Goal: Task Accomplishment & Management: Use online tool/utility

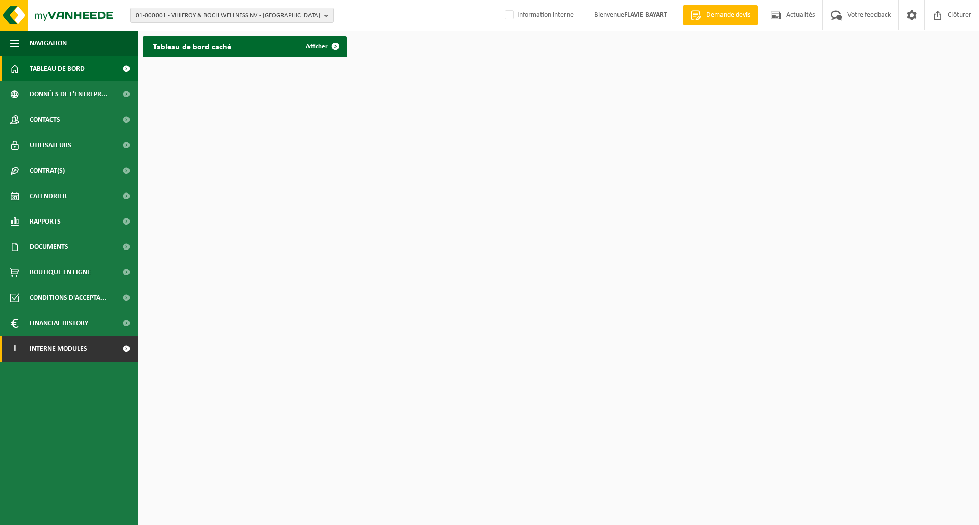
click at [108, 346] on link "I Interne modules" at bounding box center [69, 348] width 138 height 25
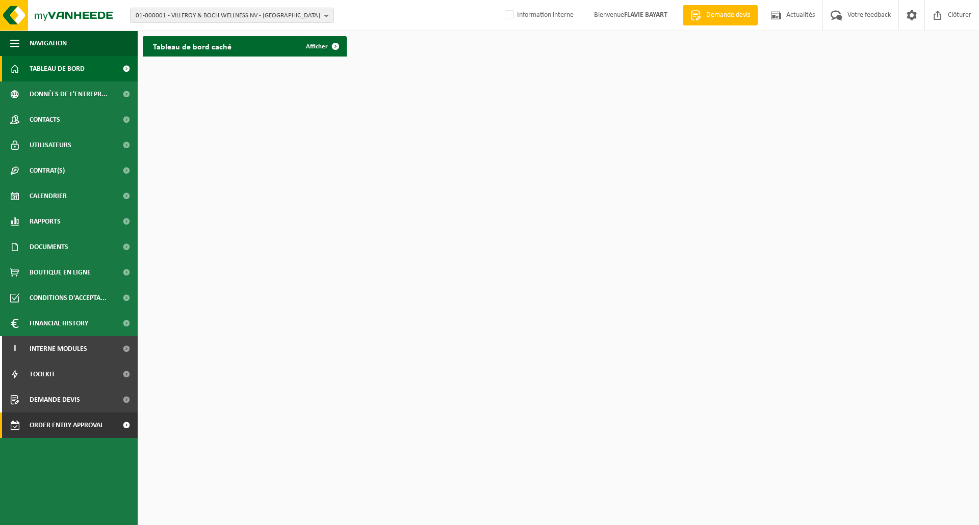
click at [76, 427] on span "Order entry approval" at bounding box center [67, 425] width 74 height 25
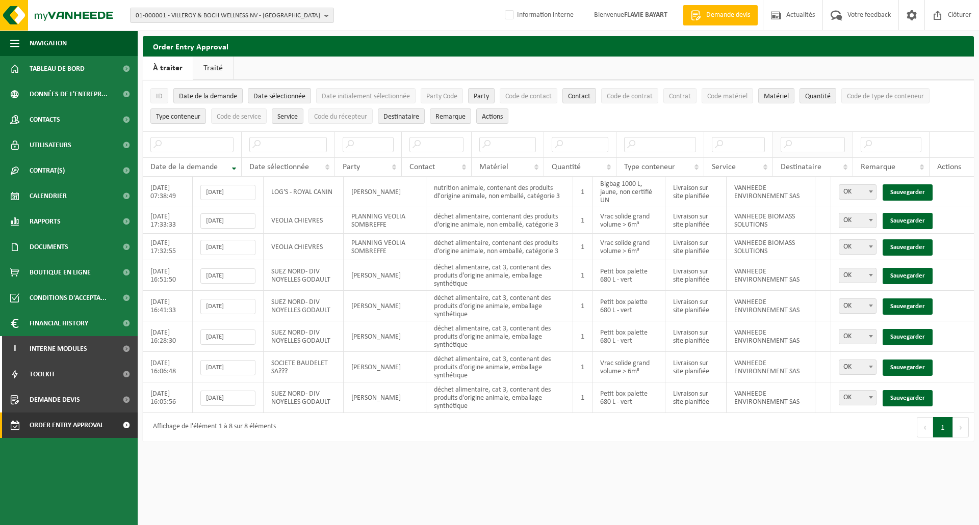
click at [803, 151] on th at bounding box center [813, 144] width 81 height 26
click at [803, 147] on input "text" at bounding box center [812, 144] width 65 height 15
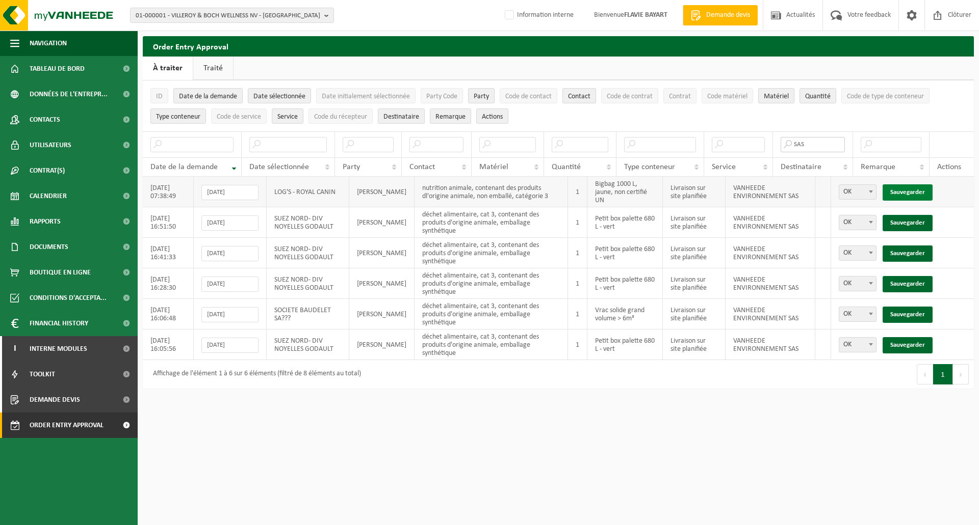
type input "SAS"
click at [915, 193] on link "Sauvegarder" at bounding box center [907, 192] width 50 height 16
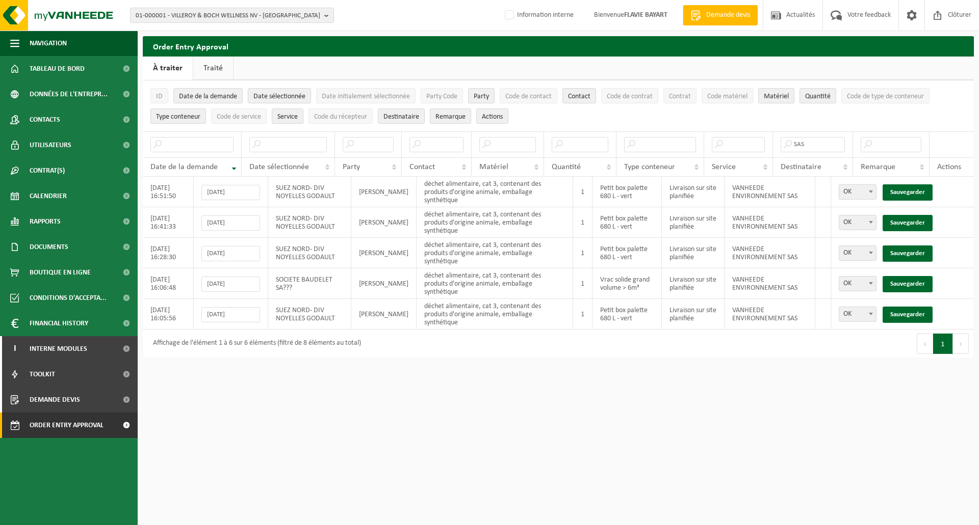
click at [915, 193] on link "Sauvegarder" at bounding box center [907, 192] width 50 height 16
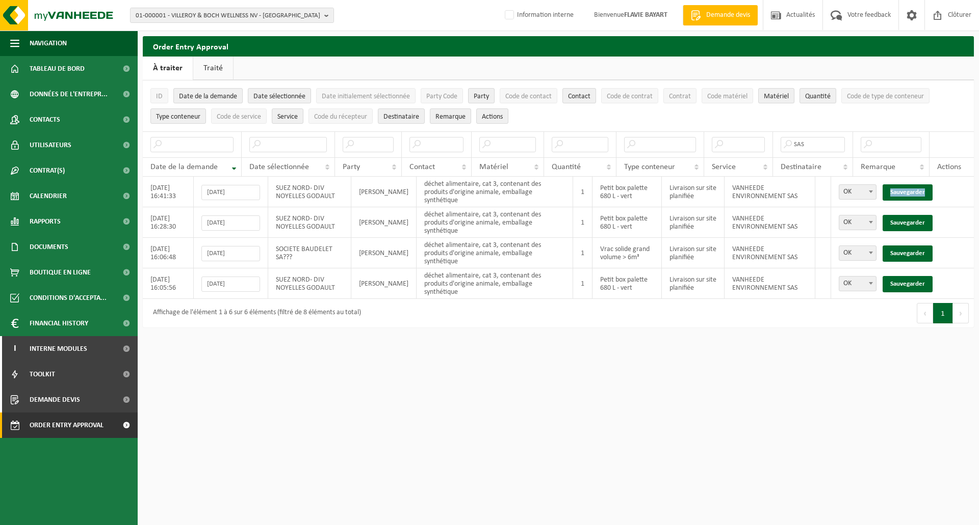
click at [915, 193] on link "Sauvegarder" at bounding box center [907, 192] width 50 height 16
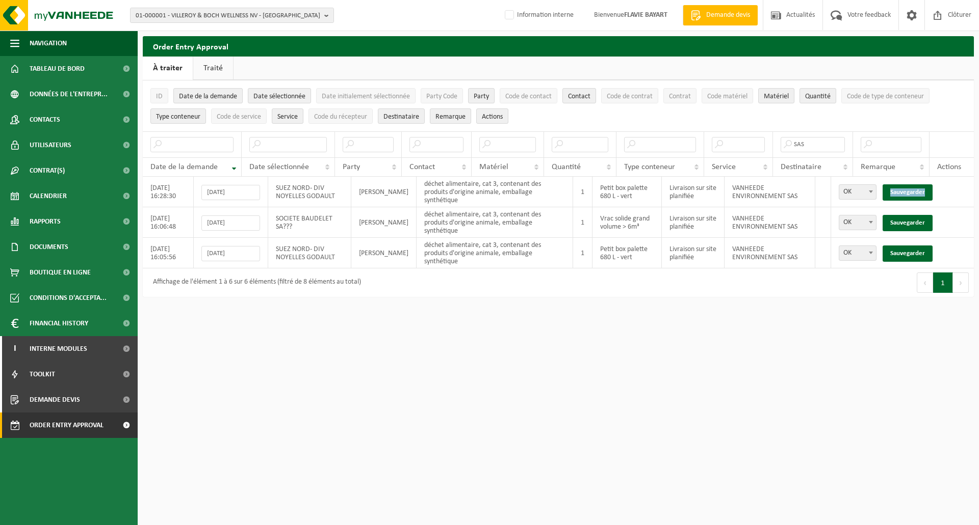
click at [915, 193] on link "Sauvegarder" at bounding box center [907, 192] width 50 height 16
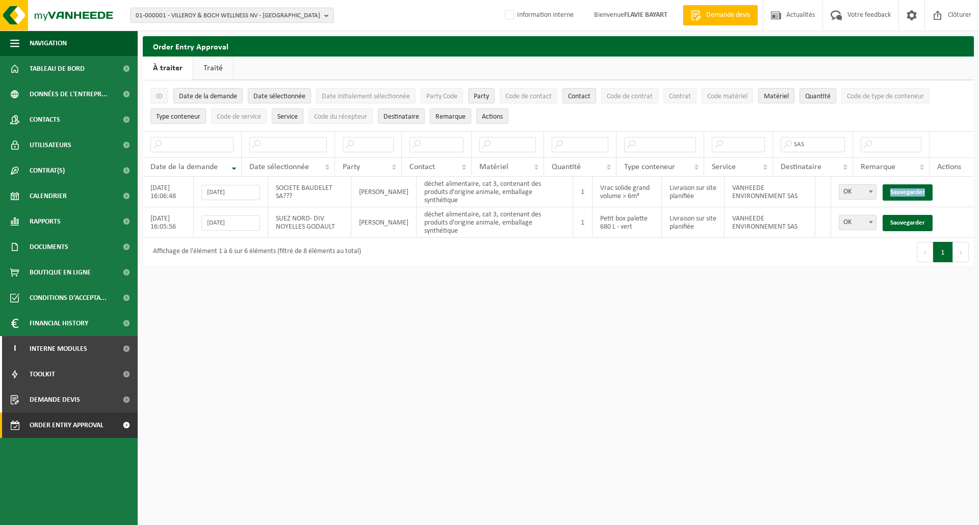
click at [915, 193] on link "Sauvegarder" at bounding box center [907, 192] width 50 height 16
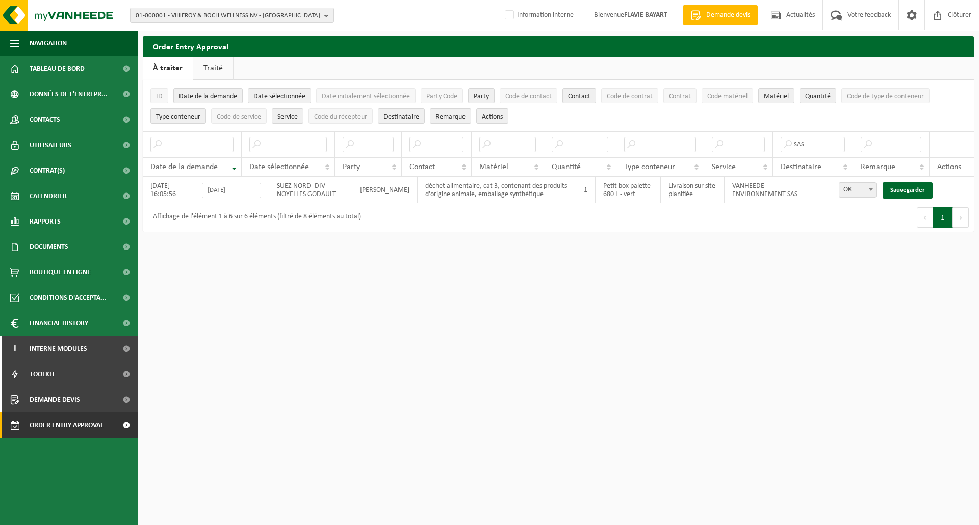
click at [915, 193] on link "Sauvegarder" at bounding box center [907, 190] width 50 height 16
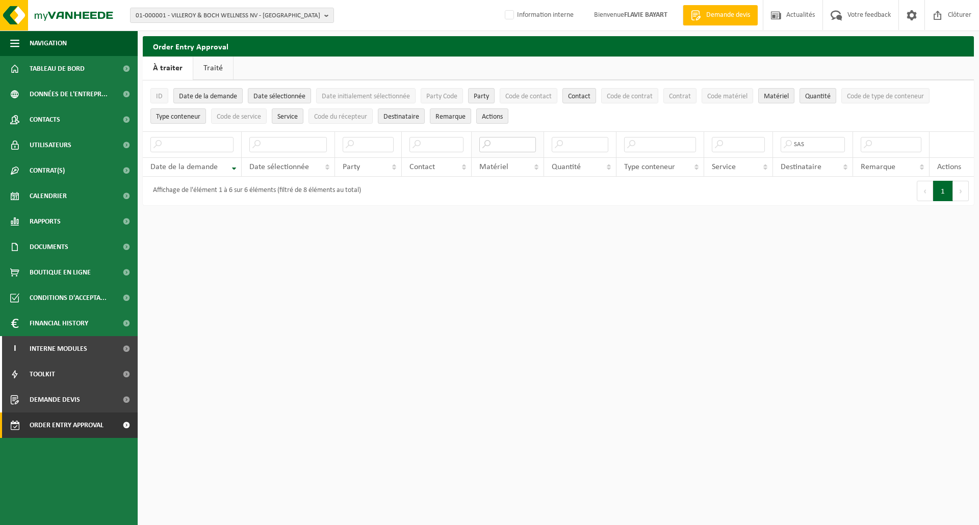
click at [519, 147] on input "text" at bounding box center [507, 144] width 57 height 15
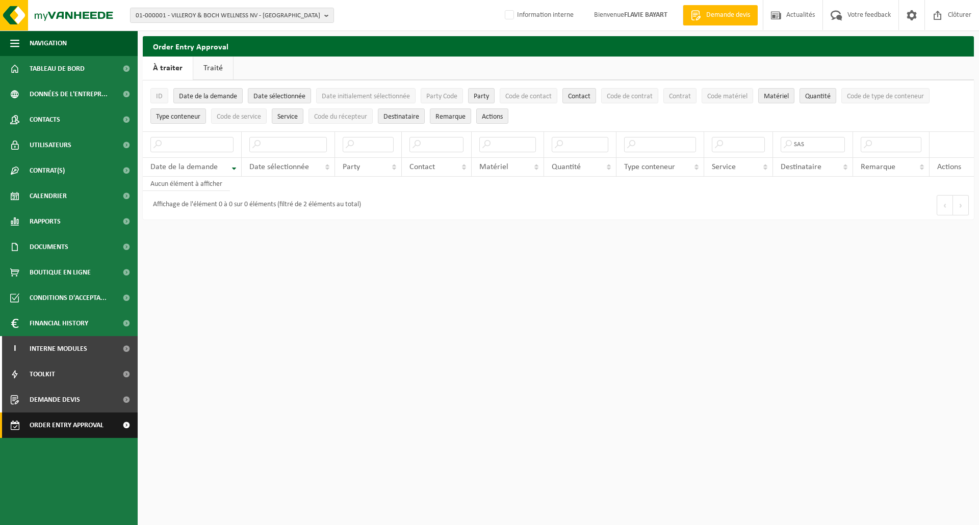
click at [105, 429] on link "Order entry approval" at bounding box center [69, 425] width 138 height 25
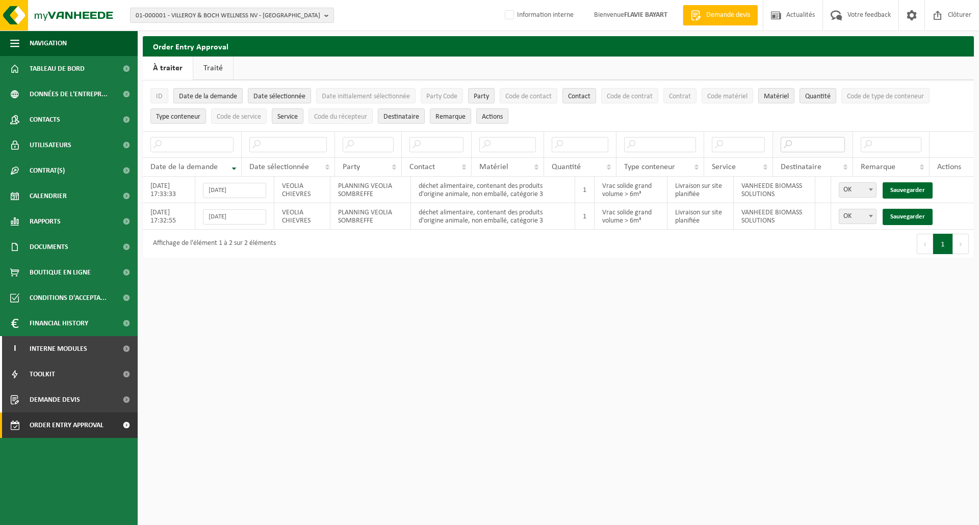
click at [809, 147] on input "text" at bounding box center [812, 144] width 65 height 15
